Goal: Task Accomplishment & Management: Use online tool/utility

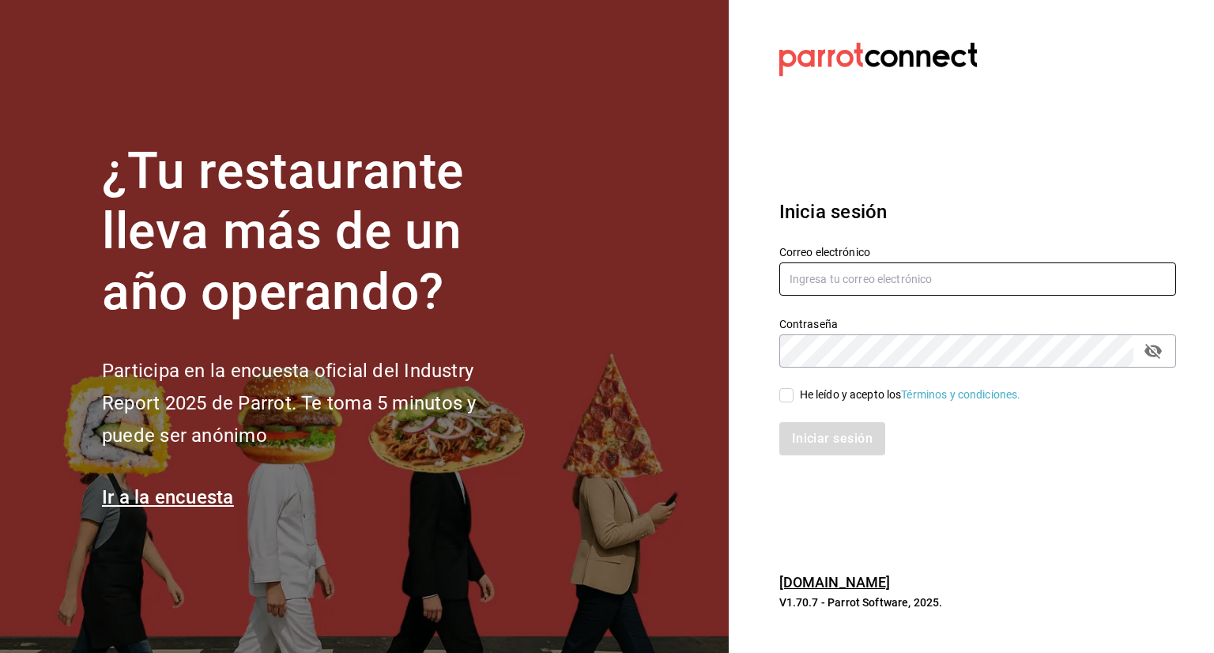
click at [885, 280] on input "text" at bounding box center [977, 278] width 397 height 33
type input "[PERSON_NAME][EMAIL_ADDRESS][PERSON_NAME][DOMAIN_NAME]"
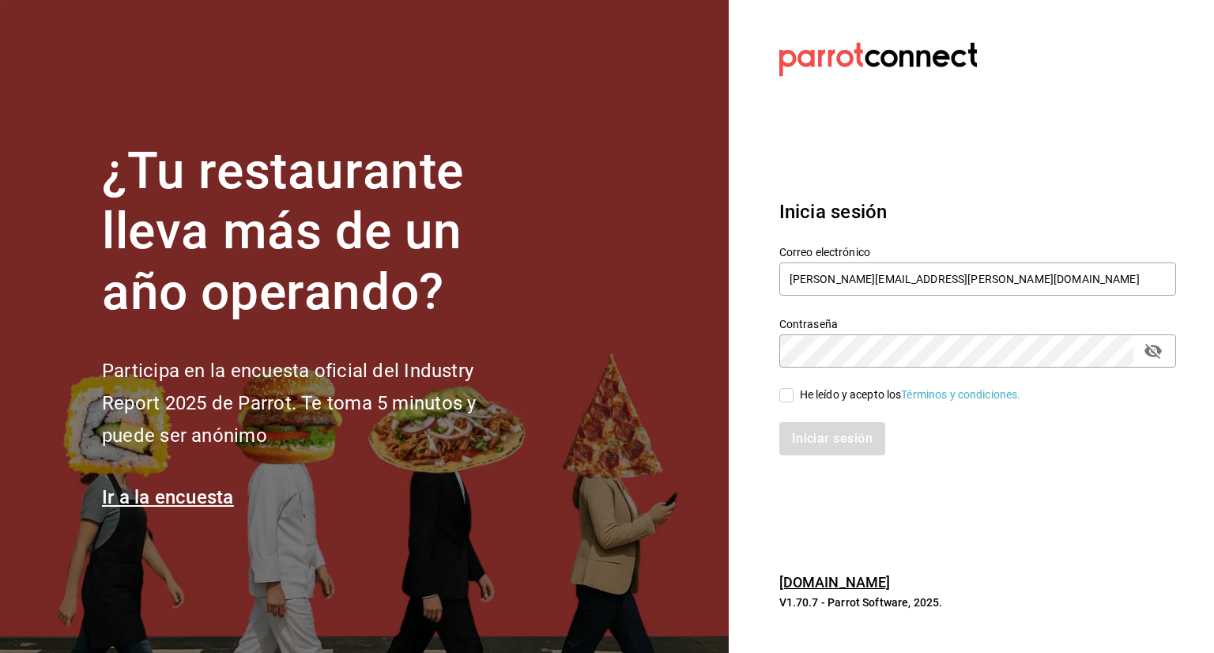
click at [787, 399] on input "He leído y acepto los Términos y condiciones." at bounding box center [786, 395] width 14 height 14
checkbox input "true"
click at [1155, 347] on icon "passwordField" at bounding box center [1152, 351] width 17 height 15
click at [824, 444] on button "Iniciar sesión" at bounding box center [832, 438] width 107 height 33
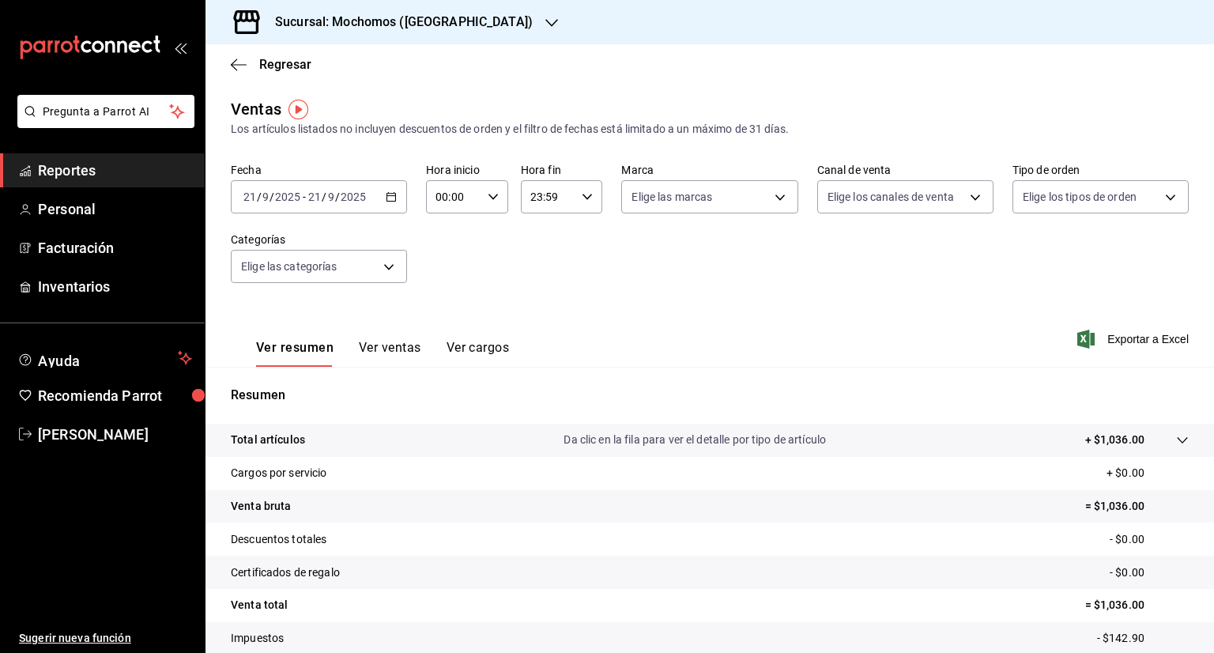
click at [579, 279] on div "Fecha [DATE] [DATE] - [DATE] [DATE] Hora inicio 00:00 Hora inicio Hora fin 23:5…" at bounding box center [710, 232] width 958 height 139
click at [393, 197] on icon "button" at bounding box center [391, 196] width 11 height 11
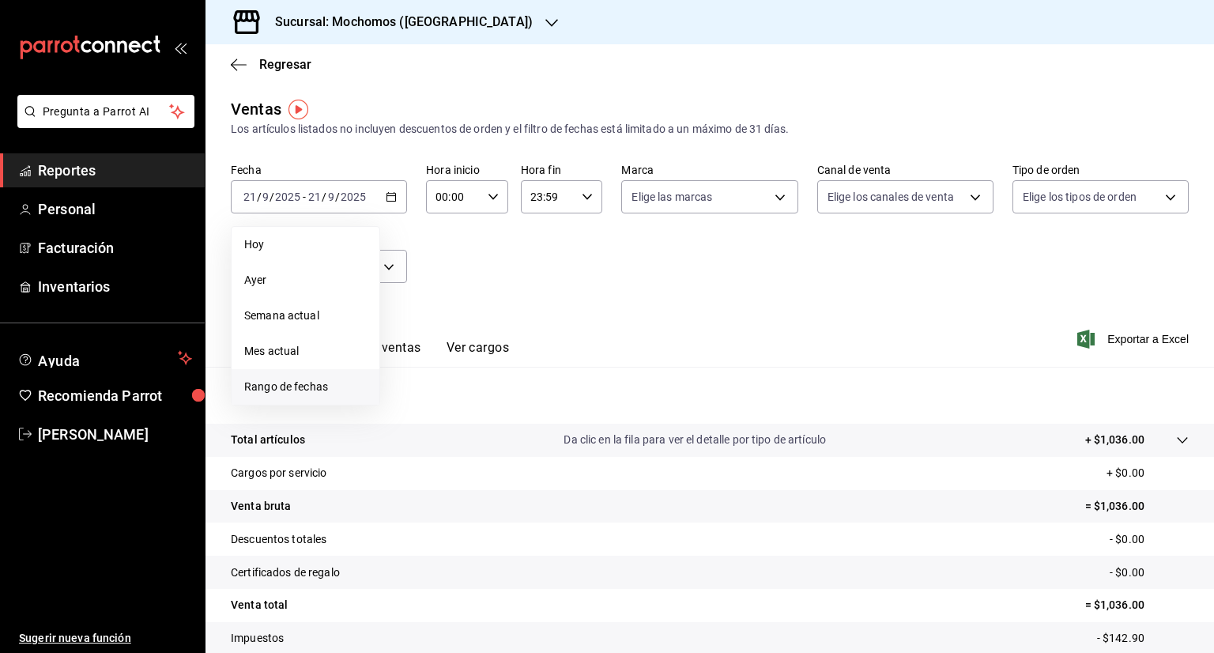
click at [316, 394] on span "Rango de fechas" at bounding box center [305, 386] width 122 height 17
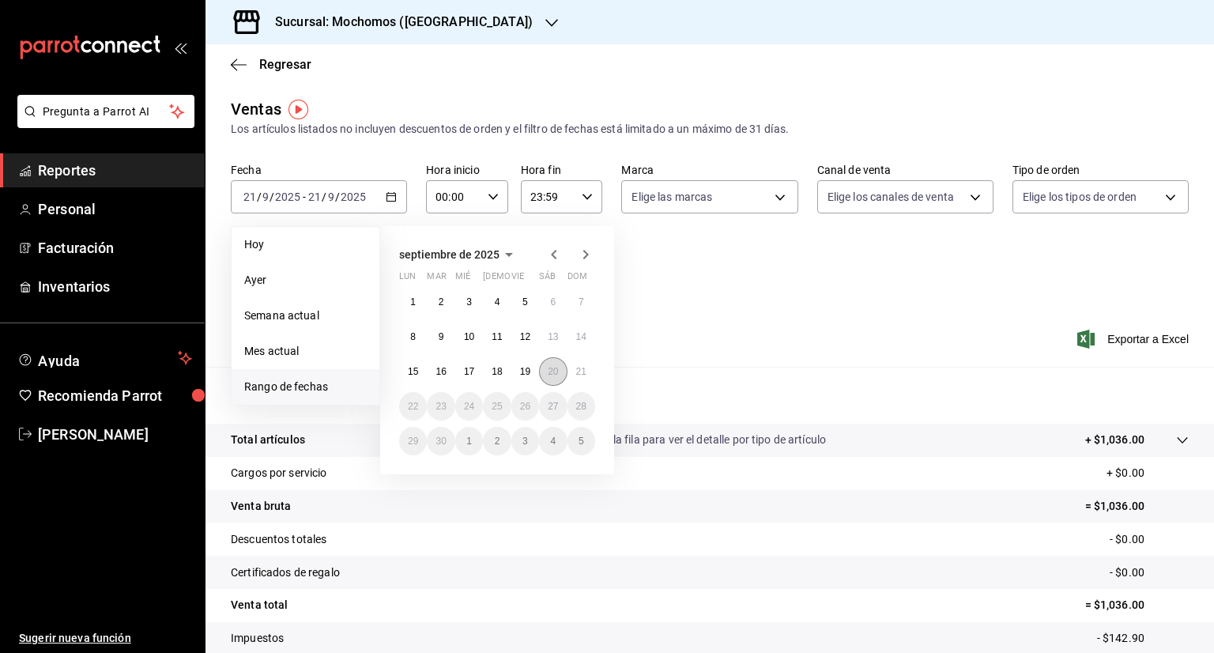
click at [561, 371] on button "20" at bounding box center [553, 371] width 28 height 28
click at [573, 367] on button "21" at bounding box center [581, 371] width 28 height 28
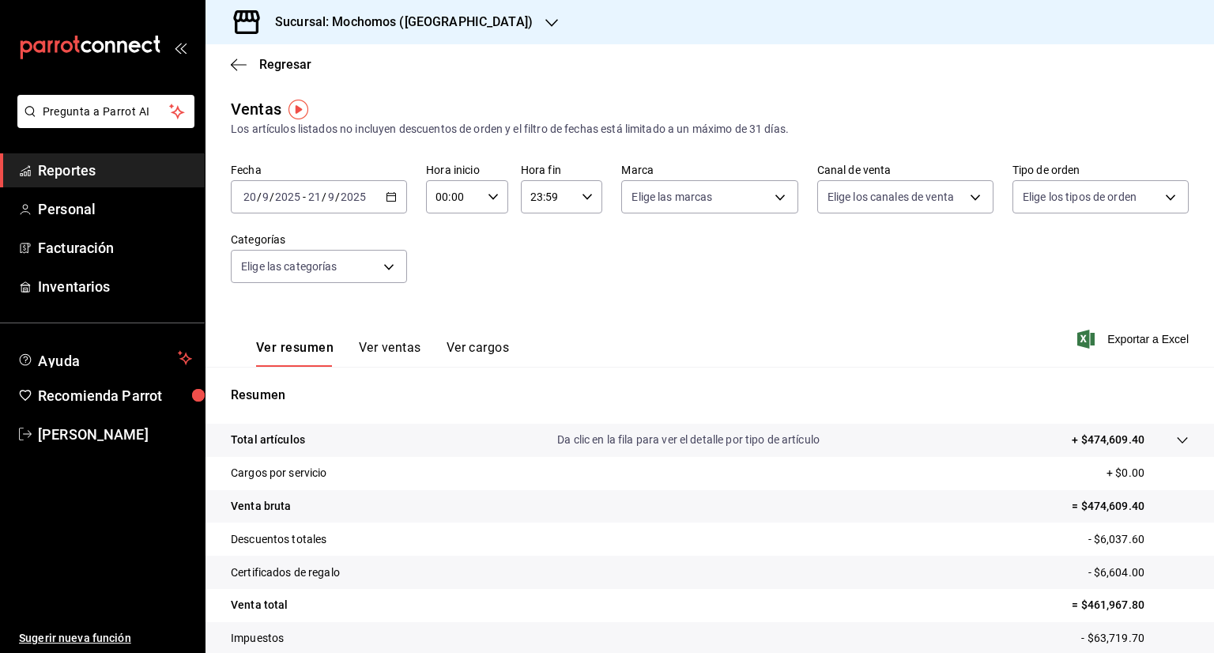
click at [488, 197] on icon "button" at bounding box center [492, 196] width 11 height 11
click at [443, 299] on button "05" at bounding box center [444, 305] width 34 height 32
type input "05:00"
click at [582, 194] on div at bounding box center [607, 326] width 1214 height 653
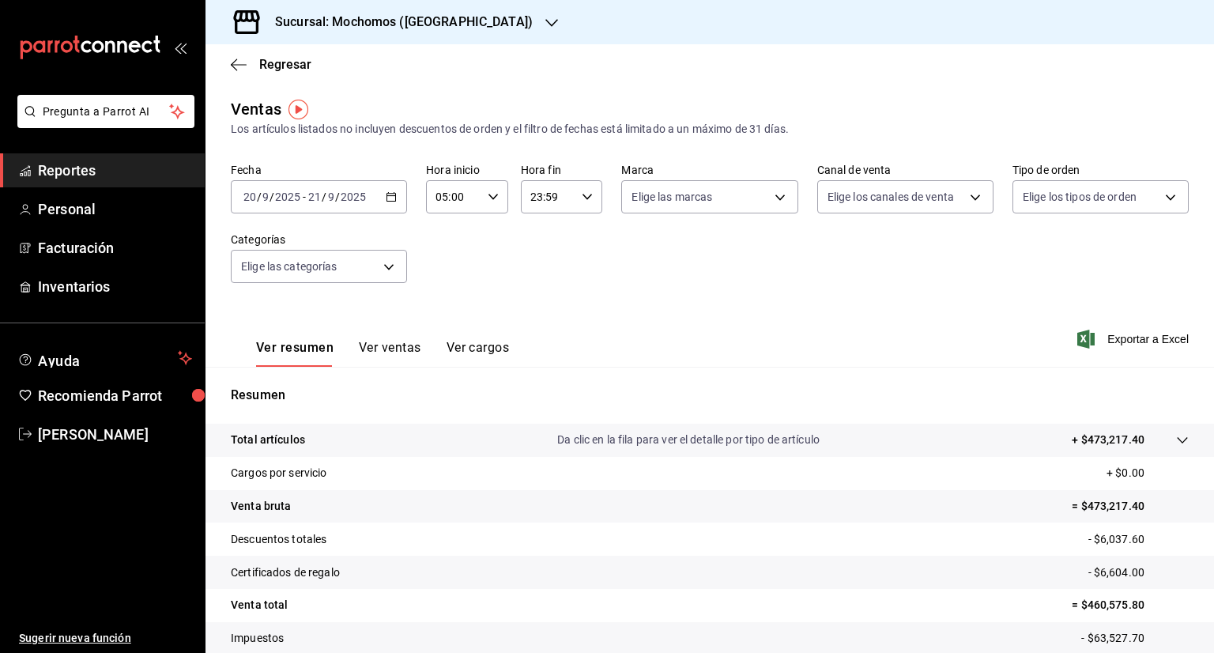
click at [582, 194] on icon "button" at bounding box center [586, 196] width 11 height 11
click at [528, 284] on button "05" at bounding box center [537, 278] width 34 height 32
click at [580, 231] on span "00" at bounding box center [577, 237] width 15 height 13
type input "05:00"
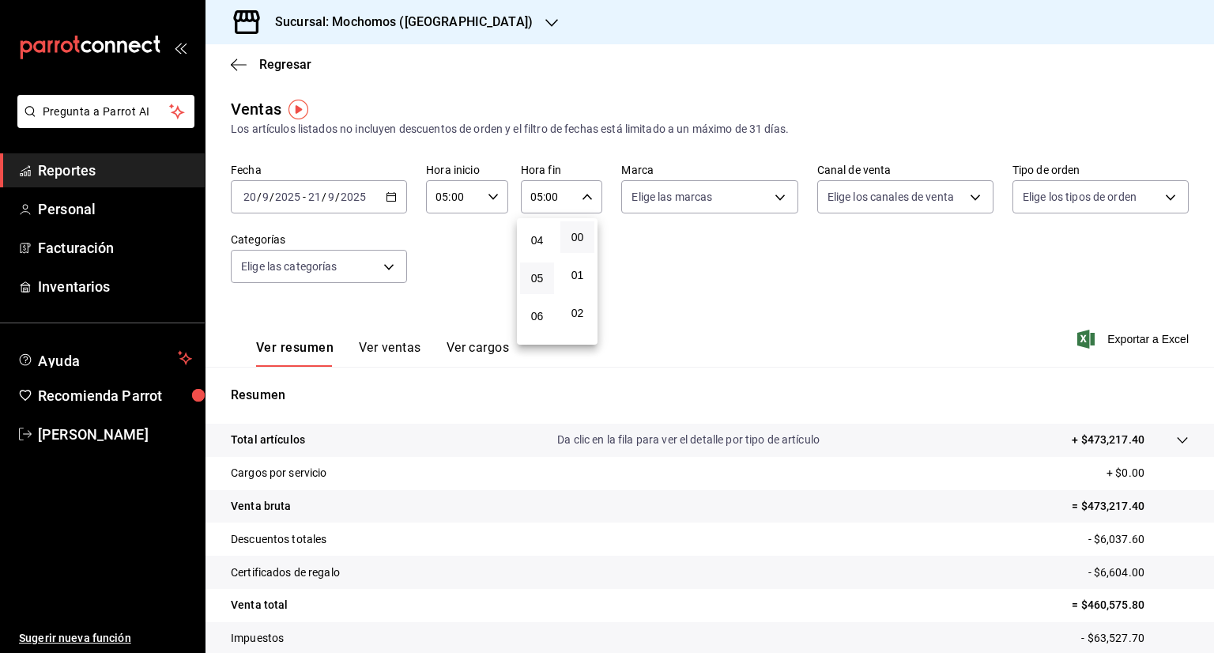
click at [741, 270] on div at bounding box center [607, 326] width 1214 height 653
click at [239, 59] on icon "button" at bounding box center [239, 65] width 16 height 14
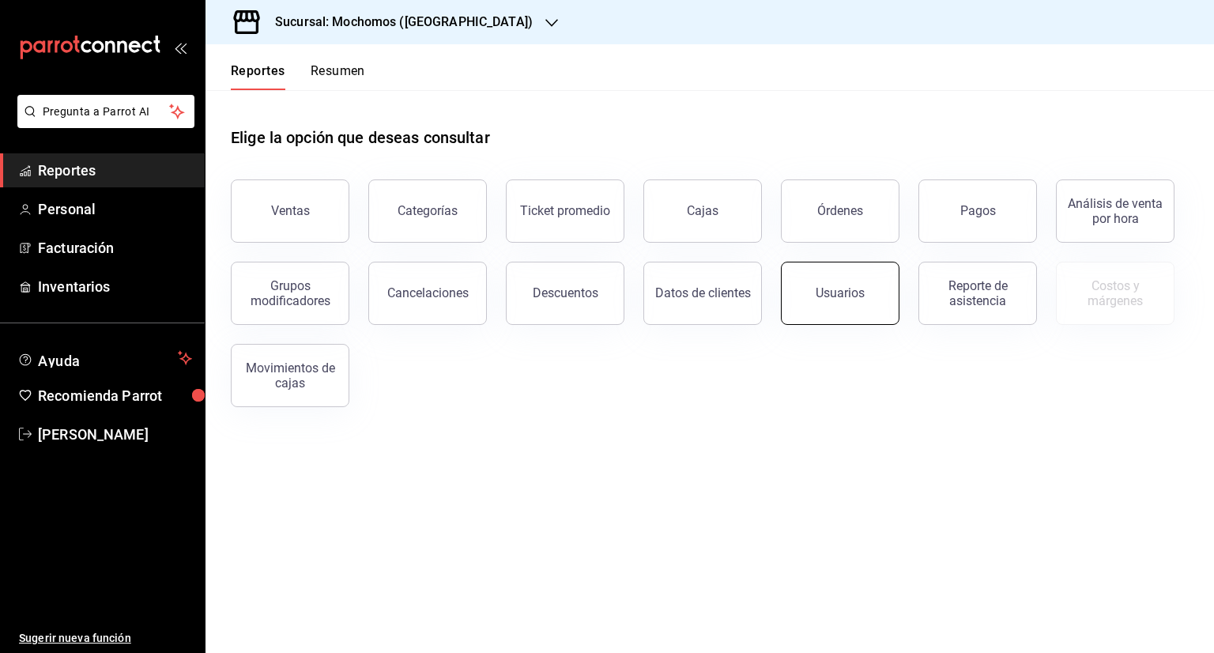
click at [879, 297] on button "Usuarios" at bounding box center [840, 293] width 119 height 63
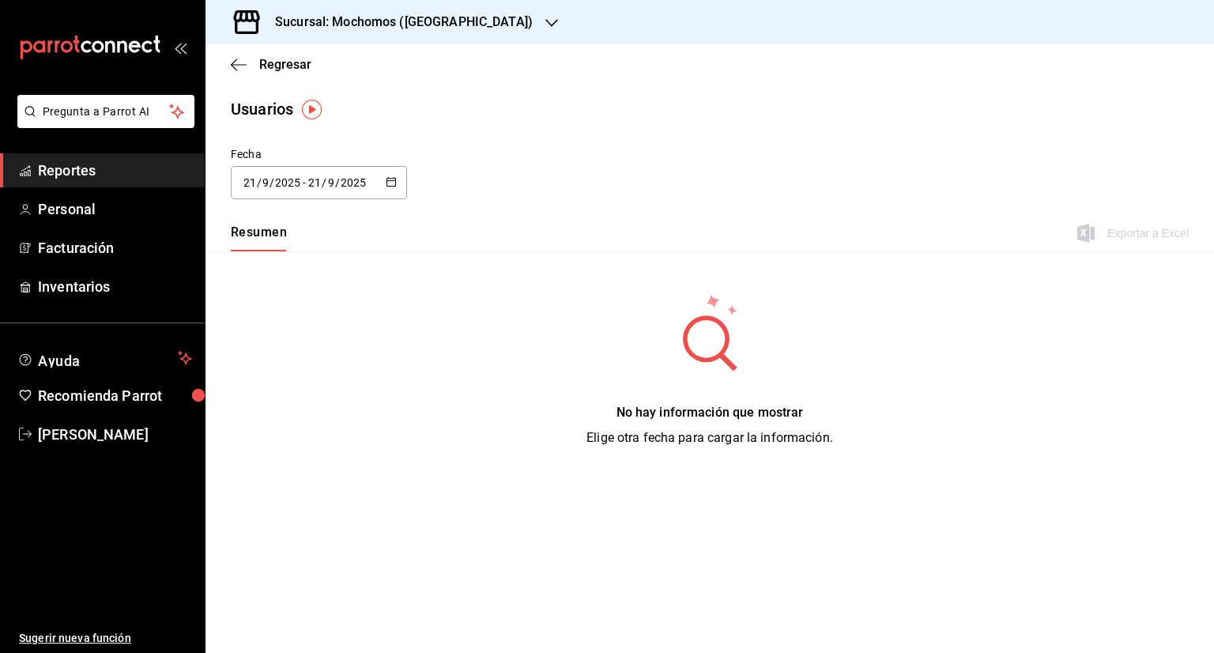
click at [393, 180] on \(Stroke\) "button" at bounding box center [391, 180] width 9 height 1
click at [318, 408] on li "Rango de fechas" at bounding box center [305, 411] width 149 height 36
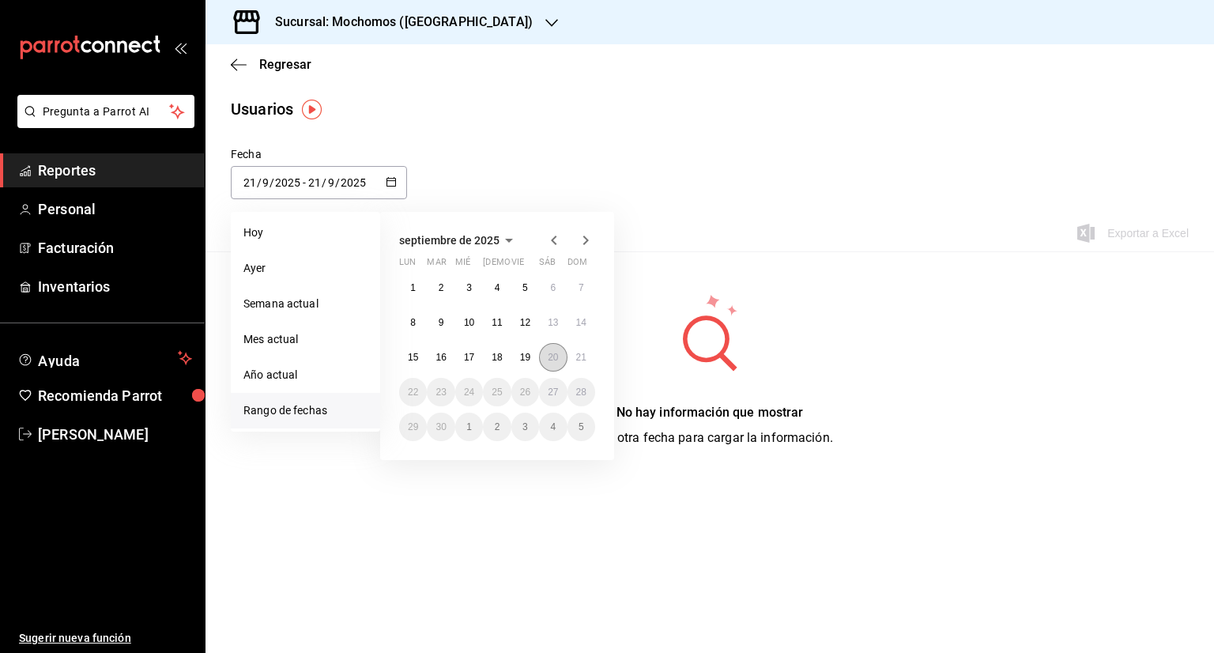
click at [556, 360] on abbr "20" at bounding box center [553, 357] width 10 height 11
click at [577, 358] on abbr "21" at bounding box center [581, 357] width 10 height 11
type input "2025-09-20"
type input "20"
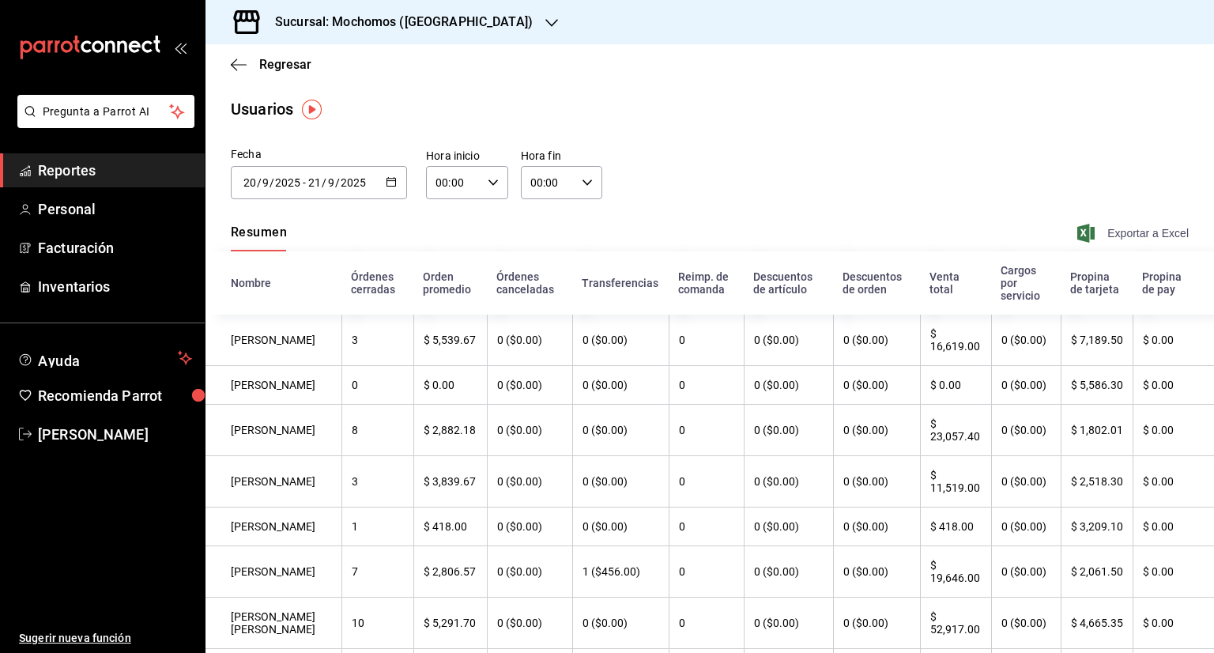
click at [1116, 231] on span "Exportar a Excel" at bounding box center [1134, 233] width 108 height 19
click at [386, 187] on button "button" at bounding box center [391, 182] width 11 height 13
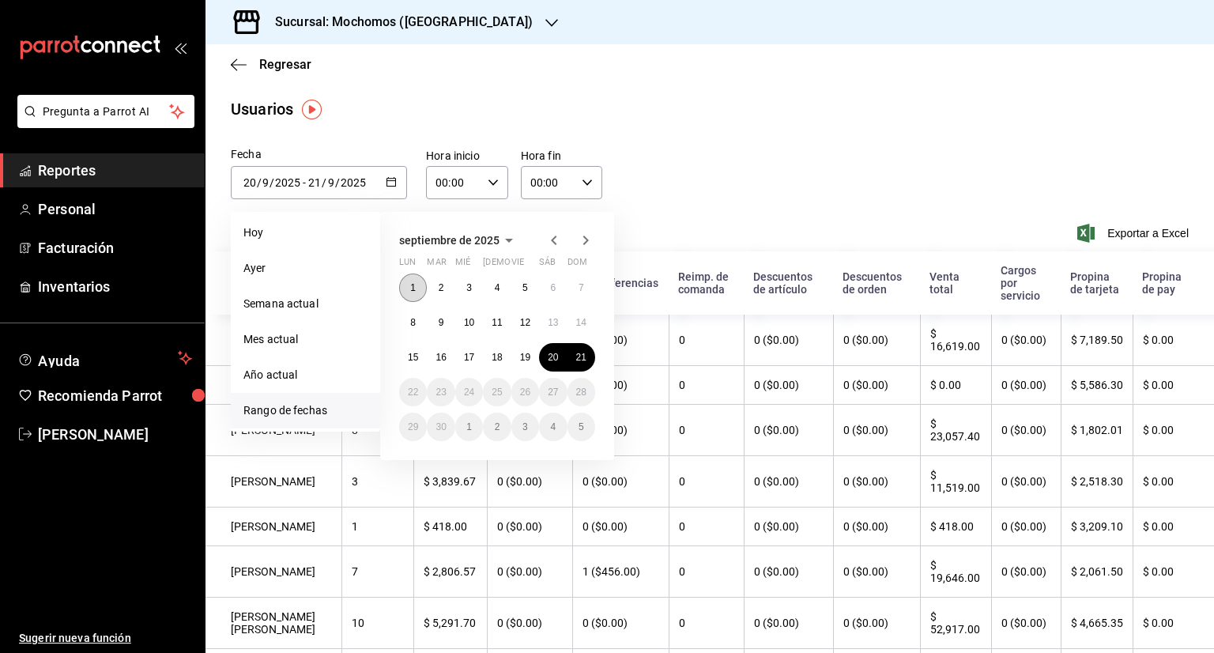
click at [417, 288] on button "1" at bounding box center [413, 287] width 28 height 28
click at [583, 361] on abbr "21" at bounding box center [581, 357] width 10 height 11
type input "2025-09-01"
type input "1"
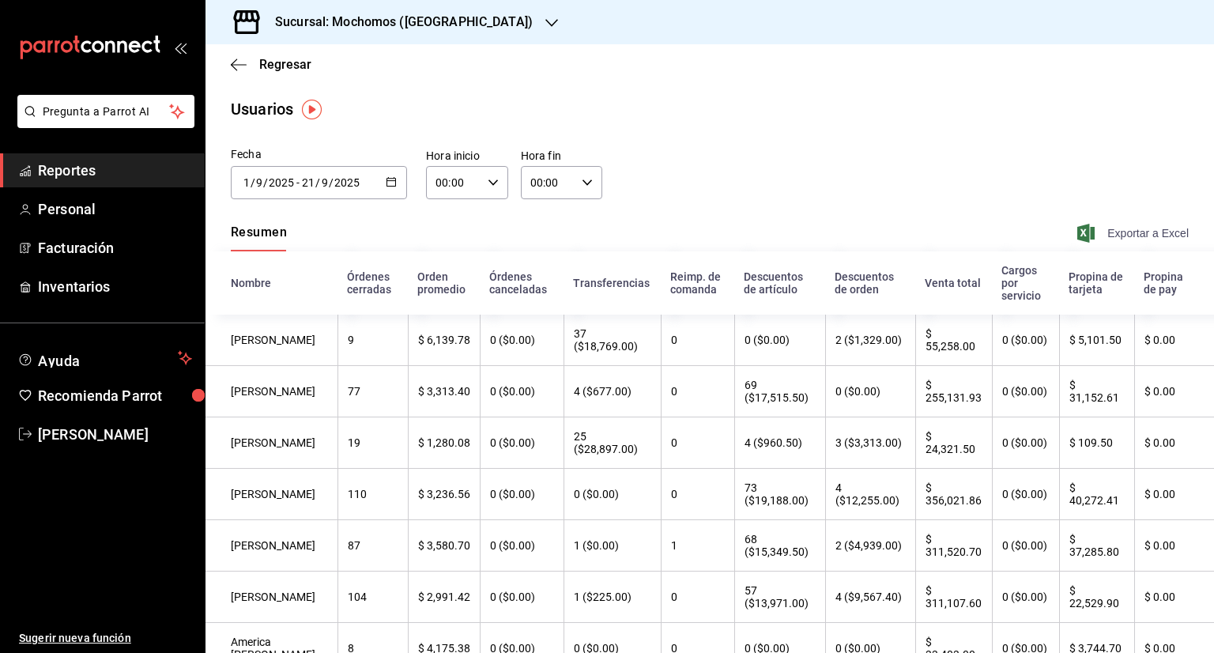
click at [1113, 235] on span "Exportar a Excel" at bounding box center [1134, 233] width 108 height 19
click at [391, 177] on icon "button" at bounding box center [391, 181] width 11 height 11
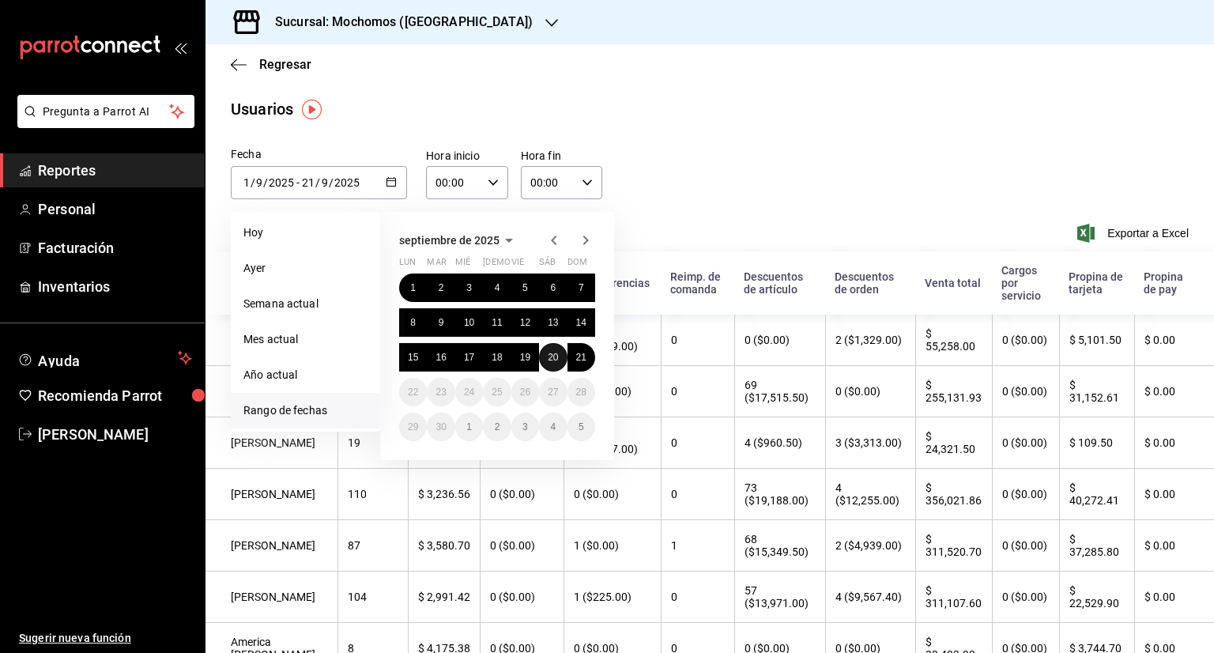
click at [556, 356] on abbr "20" at bounding box center [553, 357] width 10 height 11
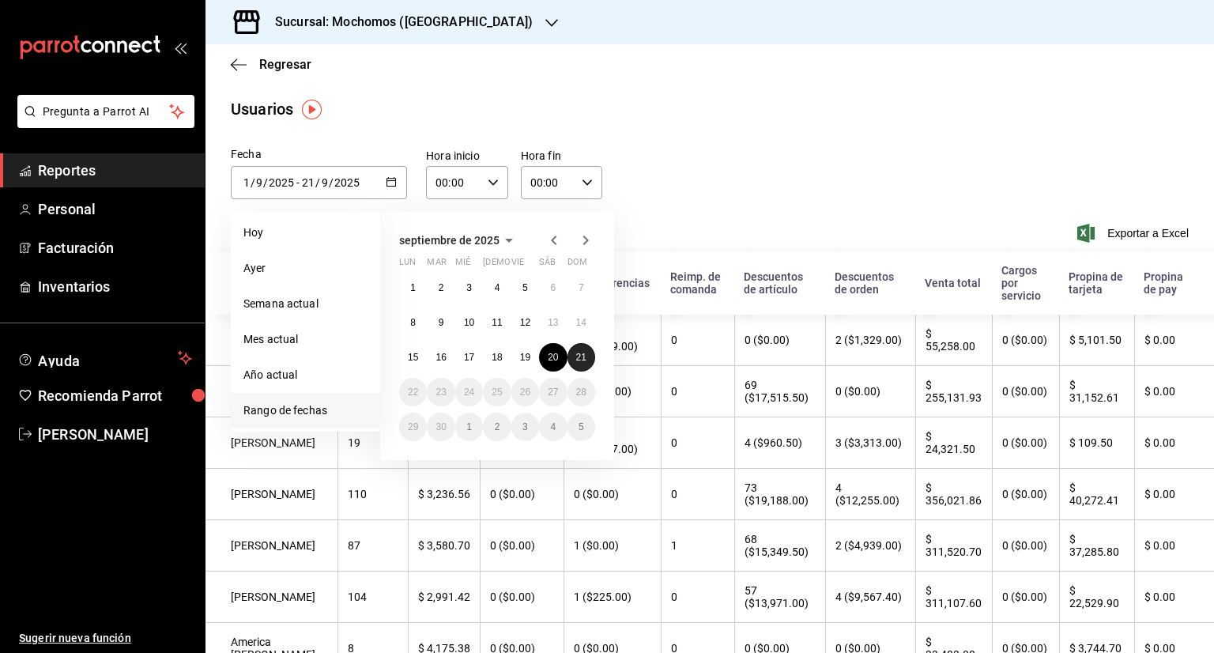
click at [578, 356] on abbr "21" at bounding box center [581, 357] width 10 height 11
type input "2025-09-20"
type input "20"
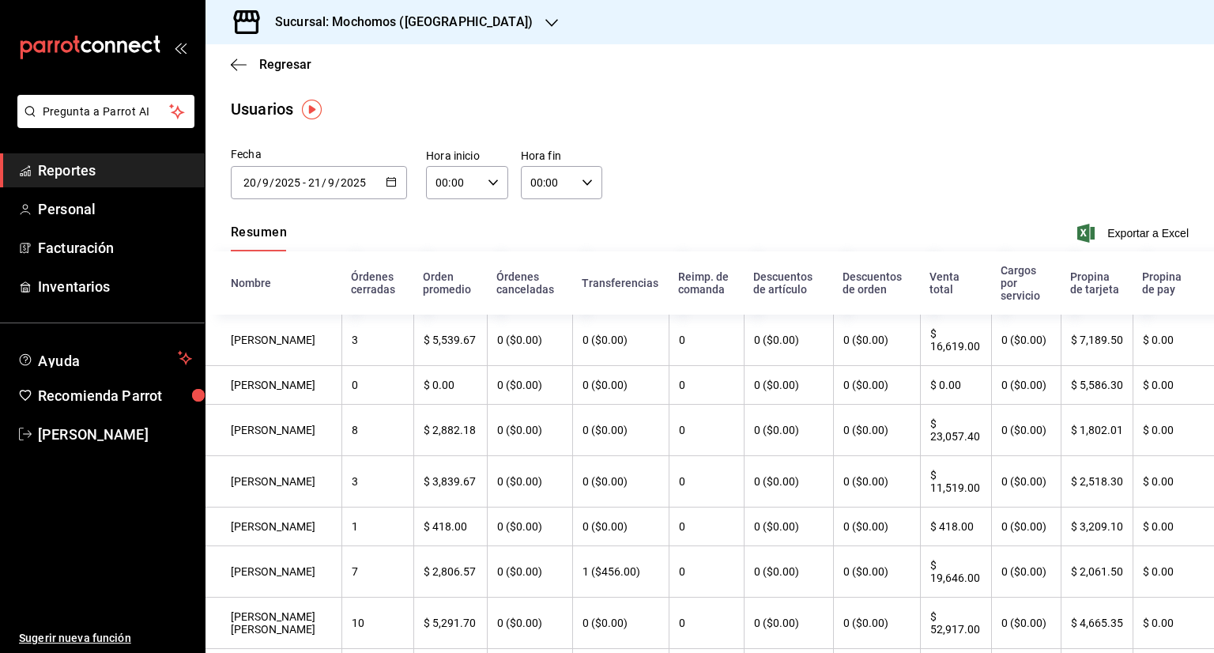
click at [487, 178] on icon "button" at bounding box center [492, 182] width 11 height 11
click at [439, 269] on button "05" at bounding box center [444, 274] width 34 height 32
type input "05:00"
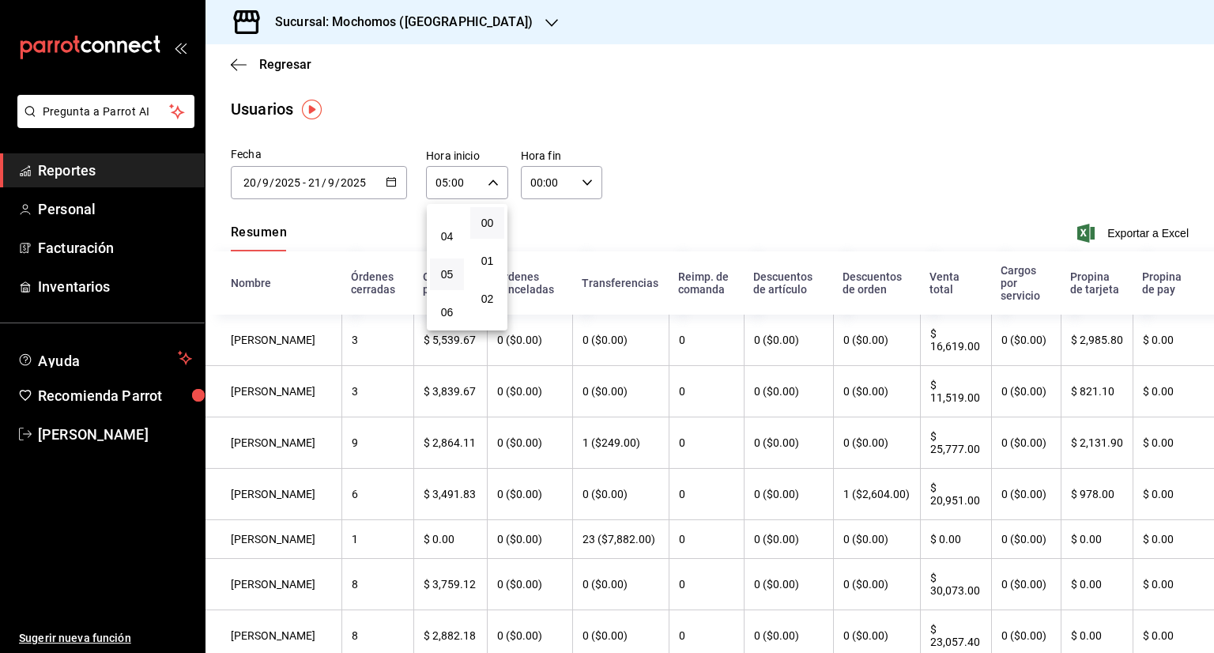
click at [583, 185] on div at bounding box center [607, 326] width 1214 height 653
click at [583, 185] on icon "button" at bounding box center [586, 182] width 11 height 11
click at [538, 274] on span "05" at bounding box center [536, 275] width 15 height 13
type input "05:00"
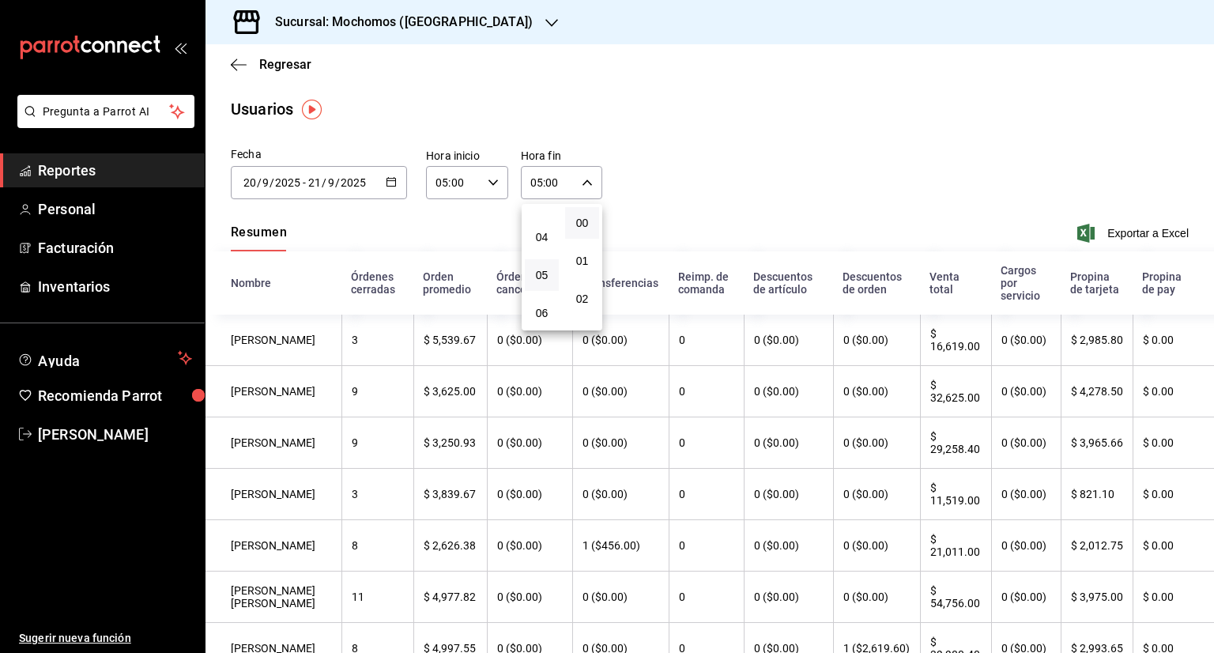
click at [736, 173] on div at bounding box center [607, 326] width 1214 height 653
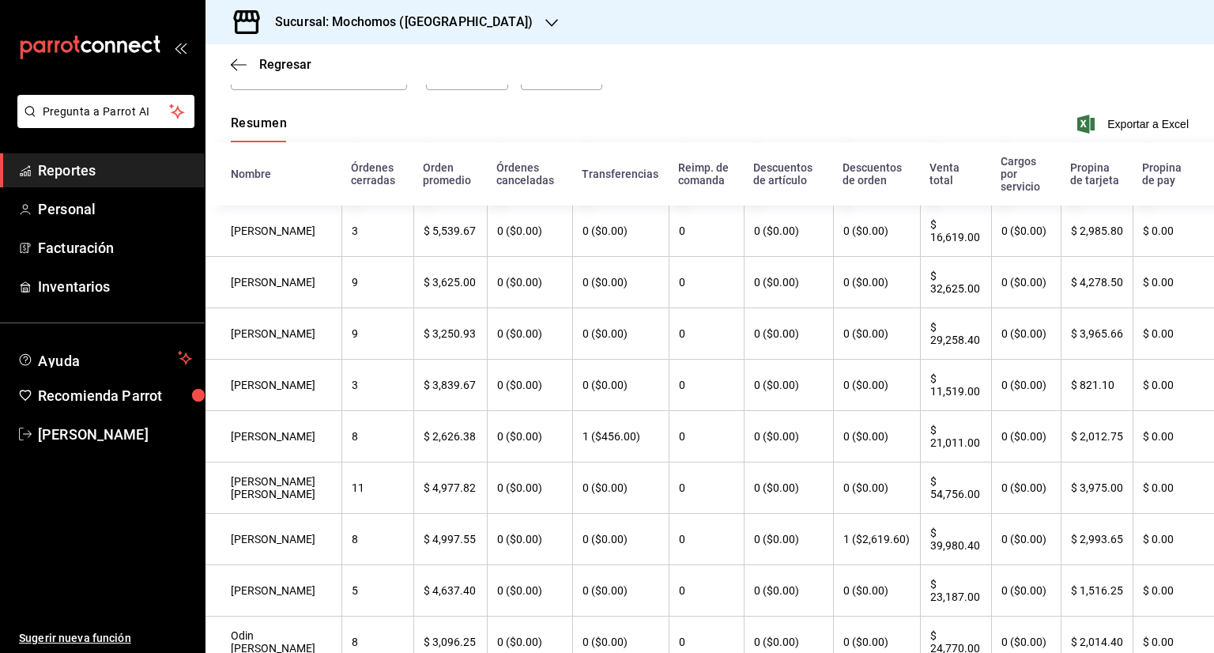
scroll to position [63, 0]
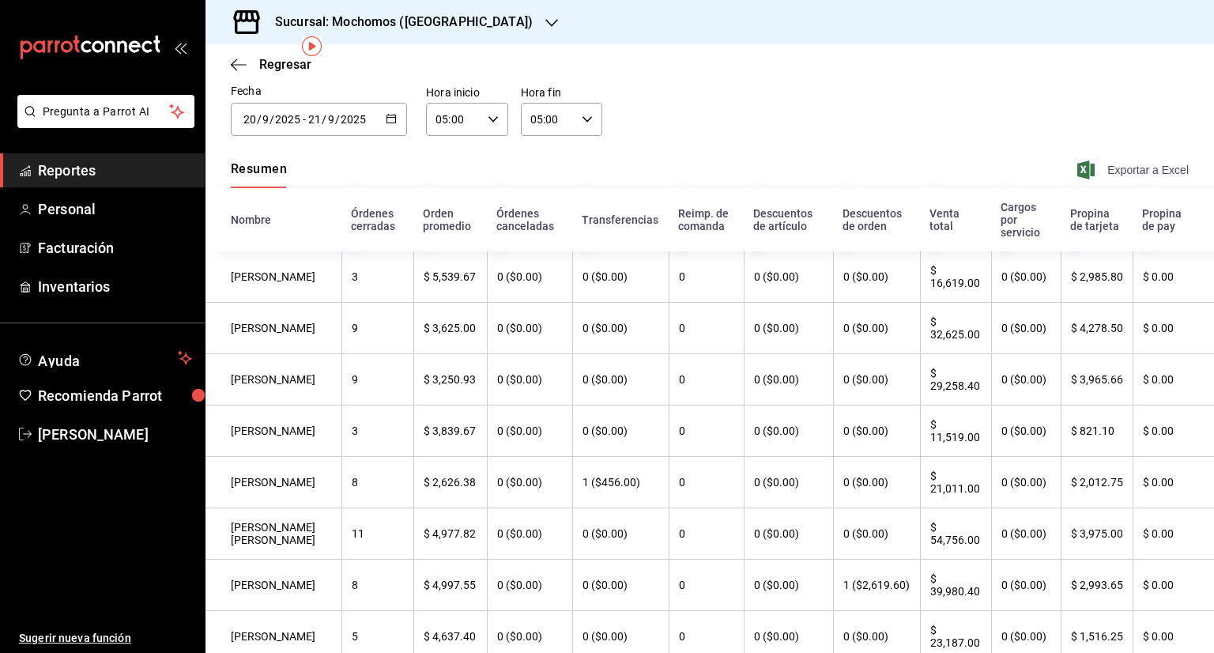
click at [1132, 168] on span "Exportar a Excel" at bounding box center [1134, 169] width 108 height 19
click at [390, 120] on icon "button" at bounding box center [391, 118] width 11 height 11
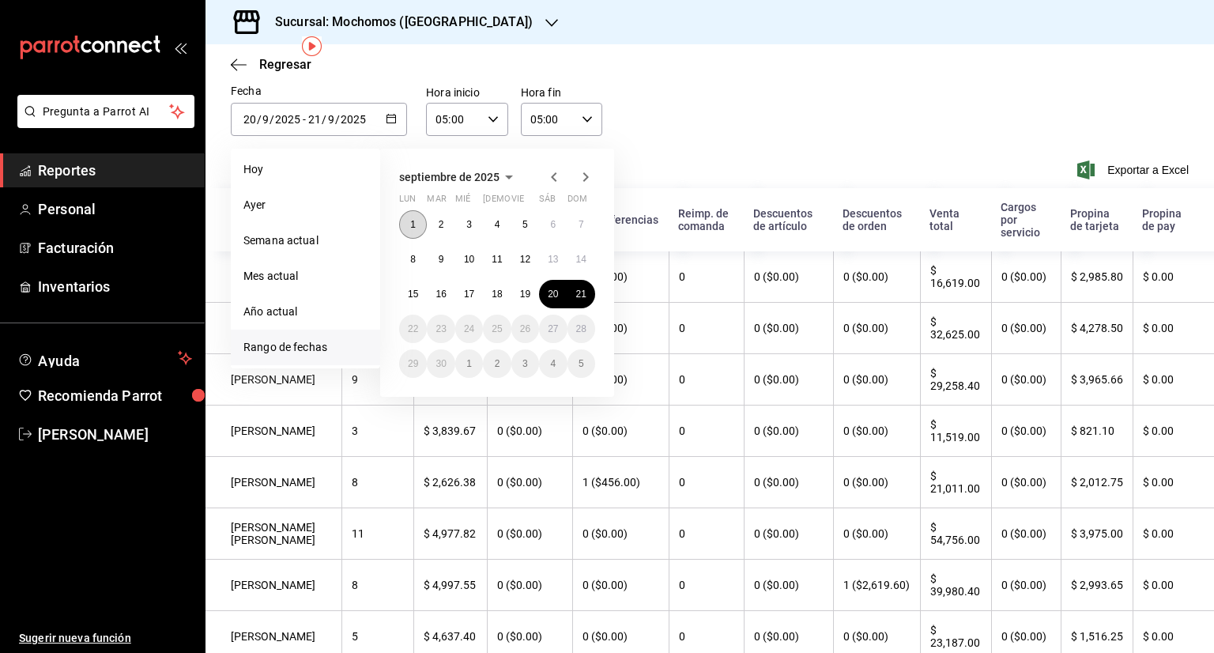
click at [420, 225] on button "1" at bounding box center [413, 224] width 28 height 28
click at [585, 299] on button "21" at bounding box center [581, 294] width 28 height 28
type input "2025-09-01"
type input "1"
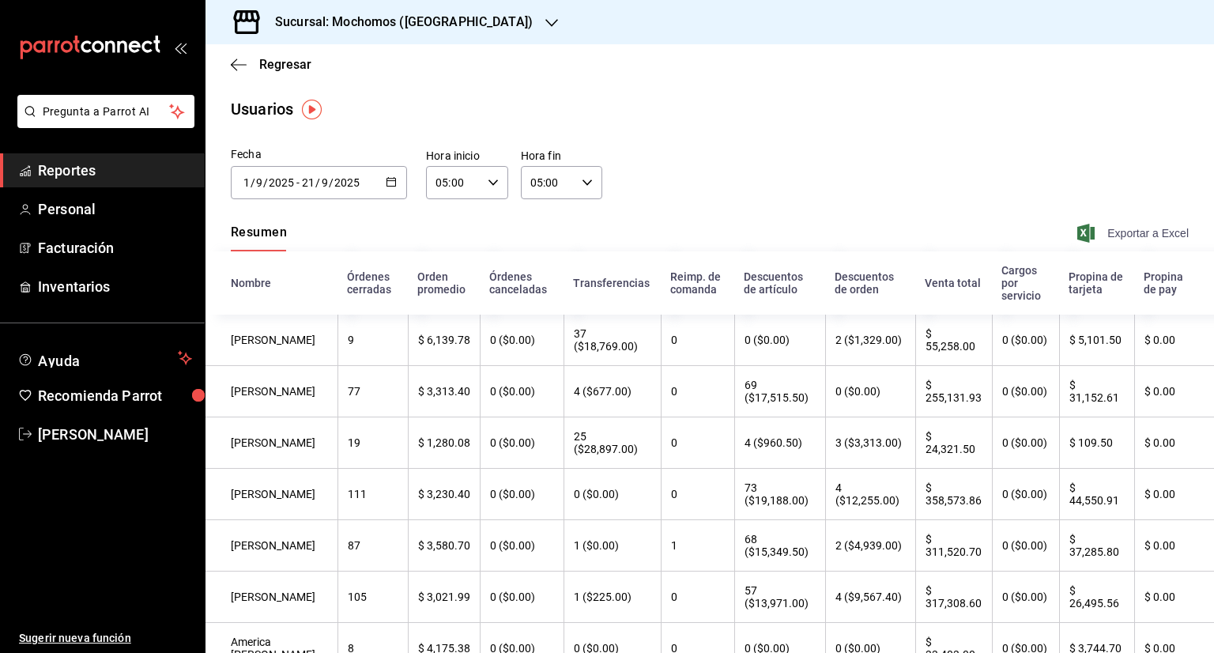
click at [1127, 235] on span "Exportar a Excel" at bounding box center [1134, 233] width 108 height 19
